Goal: Task Accomplishment & Management: Manage account settings

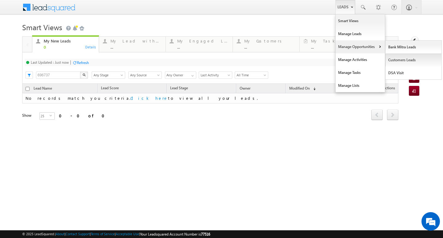
click at [395, 64] on link "Customers Leads" at bounding box center [413, 59] width 56 height 13
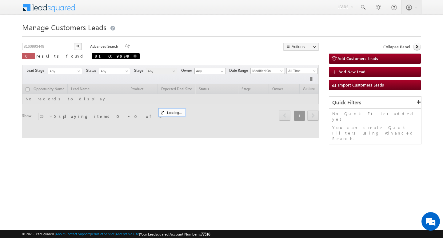
click at [133, 56] on span at bounding box center [134, 55] width 3 height 3
type input "Search Customers Leads"
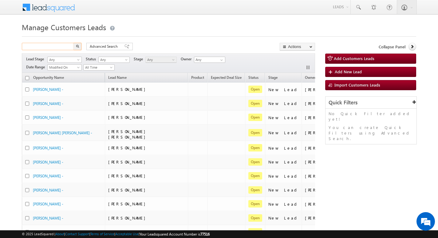
click at [59, 47] on input "text" at bounding box center [48, 46] width 53 height 7
paste input "TopUp150"
type input "TopUp150"
click at [73, 43] on button "button" at bounding box center [77, 46] width 8 height 7
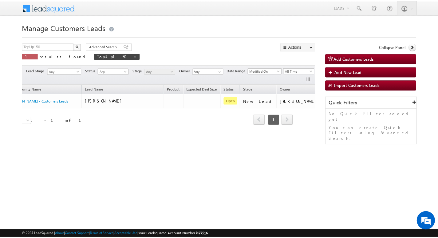
scroll to position [0, 25]
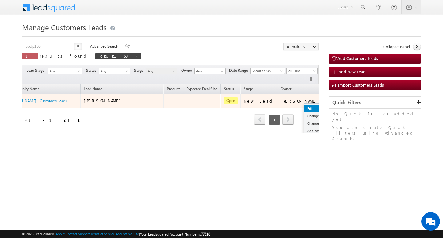
click at [304, 111] on link "Edit" at bounding box center [319, 108] width 31 height 7
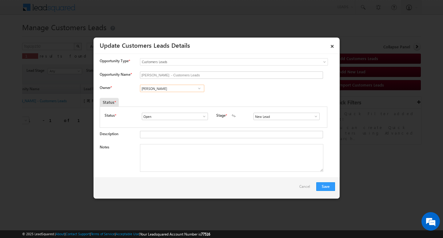
click at [170, 88] on input "[PERSON_NAME]" at bounding box center [172, 88] width 64 height 7
paste input "[PERSON_NAME]"
click at [174, 98] on span "[PERSON_NAME][EMAIL_ADDRESS][DOMAIN_NAME]" at bounding box center [169, 100] width 55 height 5
type input "[PERSON_NAME]"
click at [299, 118] on input "New Lead" at bounding box center [286, 115] width 66 height 7
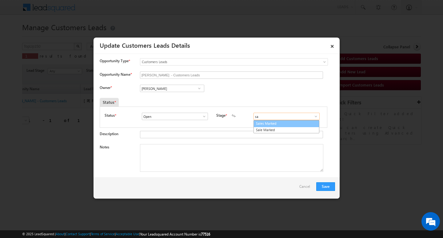
click at [269, 126] on link "Sales Marked" at bounding box center [286, 123] width 66 height 7
type input "Sales Marked"
click at [249, 149] on textarea "Notes" at bounding box center [231, 158] width 183 height 28
paste textarea "Call back [DATE] 10 am"
type textarea "Call back [DATE] 10 am"
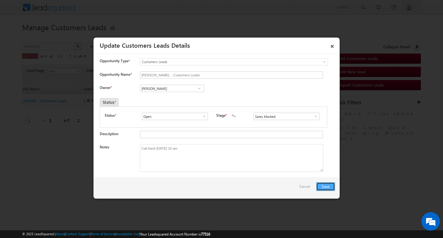
click at [325, 187] on button "Save" at bounding box center [325, 186] width 19 height 9
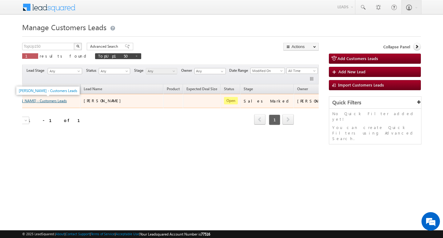
drag, startPoint x: 37, startPoint y: 117, endPoint x: 41, endPoint y: 100, distance: 18.0
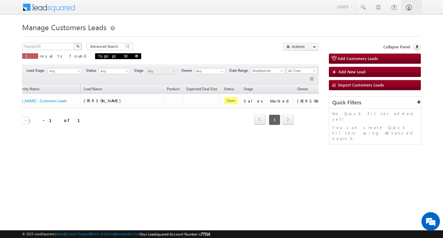
click at [135, 55] on span at bounding box center [136, 55] width 3 height 3
type input "Search Customers Leads"
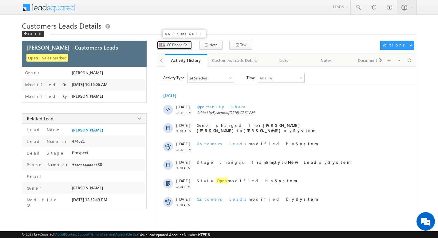
click at [173, 46] on span "CC Phone Call" at bounding box center [178, 45] width 22 height 6
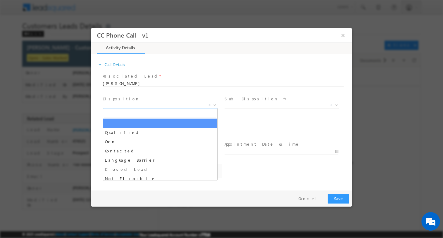
click at [206, 105] on span "X" at bounding box center [160, 105] width 115 height 6
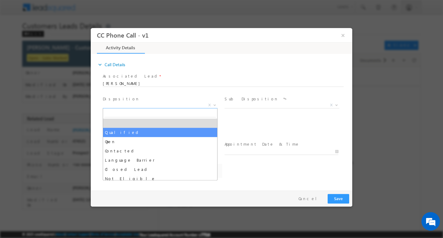
select select "Qualified"
select select "Rose.Shyse+sgrl@leadsquared.com"
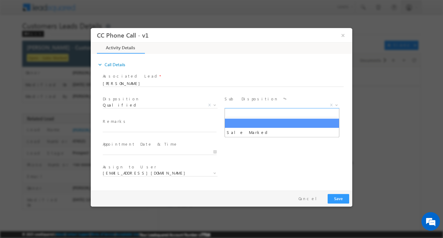
click at [234, 105] on span "X" at bounding box center [281, 105] width 115 height 6
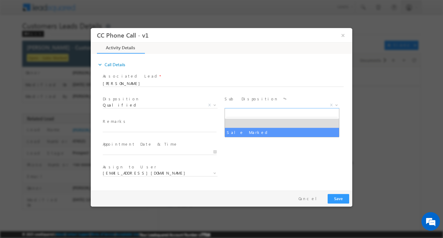
select select "Sale Marked"
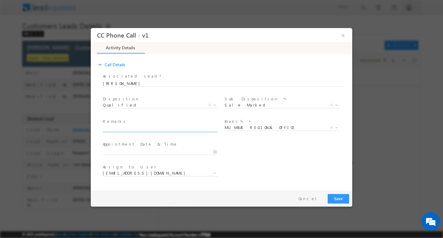
click at [172, 130] on input "text" at bounding box center [160, 128] width 114 height 6
paste input "Call back [DATE] 10 am"
click at [161, 130] on input "Call back [DATE] 10 am" at bounding box center [160, 128] width 114 height 6
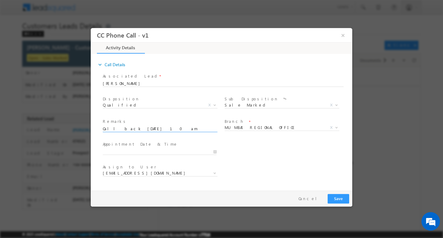
paste input "Sale Marked - Customer Interested in 5 Lac Topup Loan"
click at [185, 130] on input "Sale Marked - Customer Interested in 5 Lac Topup Loan" at bounding box center [160, 128] width 114 height 6
type input "Sale Marked - Customer Interested in 5 Lac Top-up Loan"
click at [258, 128] on span "MUMBAI REGIONAL OFFICE" at bounding box center [274, 127] width 100 height 6
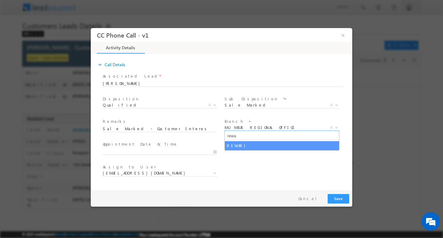
type input "rewa"
select select "REWARI"
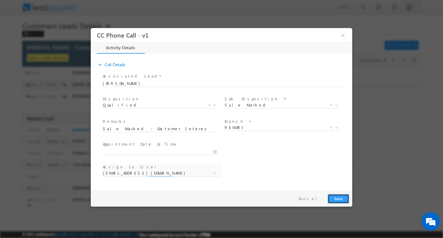
click at [330, 198] on button "Save" at bounding box center [338, 198] width 22 height 10
select select "amit.kumar4@sgrlimited.in"
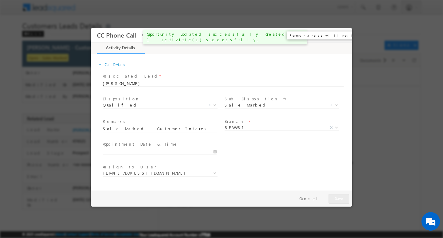
click at [345, 36] on button "×" at bounding box center [342, 34] width 10 height 11
